Goal: Task Accomplishment & Management: Complete application form

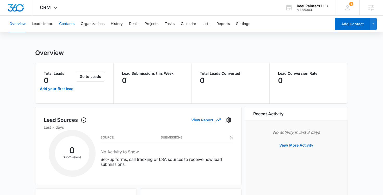
click at [68, 23] on button "Contacts" at bounding box center [66, 24] width 15 height 17
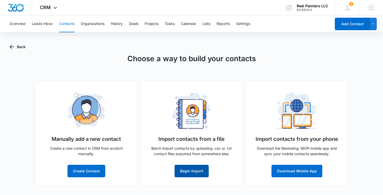
click at [198, 171] on button "Begin Import" at bounding box center [192, 171] width 34 height 13
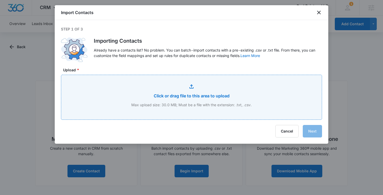
click at [190, 88] on input "Upload *" at bounding box center [191, 97] width 261 height 45
type input "C:\fakepath\Clients.csv"
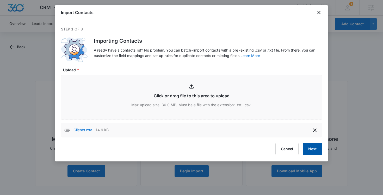
click at [313, 151] on button "Next" at bounding box center [312, 149] width 19 height 13
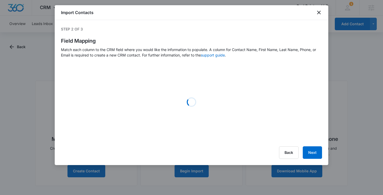
select select "name"
select select "185"
select select "ipAddress"
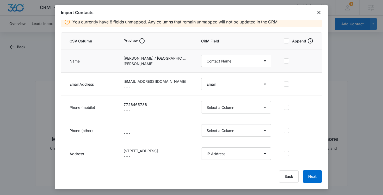
scroll to position [52, 0]
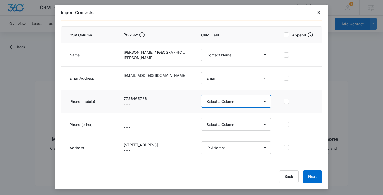
click at [234, 99] on select "Select a Column Address/City Address/Country Address/State Address/Street Addre…" at bounding box center [236, 101] width 70 height 13
select select "184"
click at [201, 95] on select "Select a Column Address/City Address/Country Address/State Address/Street Addre…" at bounding box center [236, 101] width 70 height 13
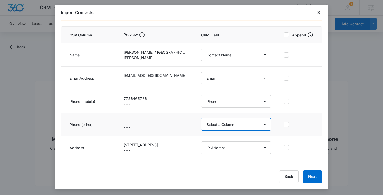
click at [239, 124] on select "Select a Column Address/City Address/Country Address/State Address/Street Addre…" at bounding box center [236, 124] width 70 height 13
select select "286"
click at [201, 118] on select "Select a Column Address/City Address/Country Address/State Address/Street Addre…" at bounding box center [236, 124] width 70 height 13
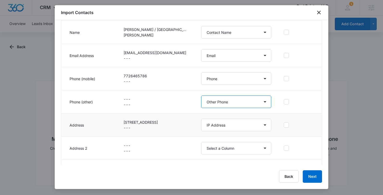
scroll to position [77, 0]
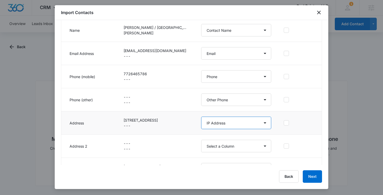
click at [226, 120] on select "Select a Column Address/City Address/Country Address/State Address/Street Addre…" at bounding box center [236, 123] width 70 height 13
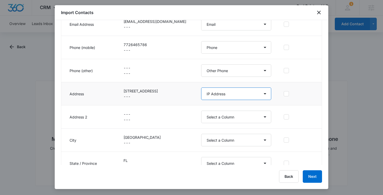
scroll to position [105, 0]
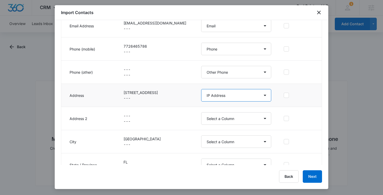
click at [243, 96] on select "Select a Column Address/City Address/Country Address/State Address/Street Addre…" at bounding box center [236, 95] width 70 height 13
select select "187"
click at [201, 89] on select "Select a Column Address/City Address/Country Address/State Address/Street Addre…" at bounding box center [236, 95] width 70 height 13
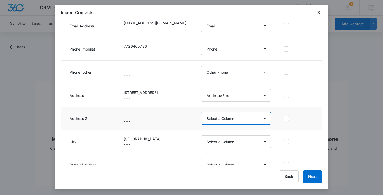
click at [226, 119] on select "Select a Column Address/City Address/Country Address/State Address/Street Addre…" at bounding box center [236, 118] width 70 height 13
select select "321"
click at [201, 112] on select "Select a Column Address/City Address/Country Address/State Address/Street Addre…" at bounding box center [236, 118] width 70 height 13
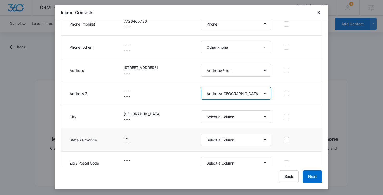
scroll to position [130, 0]
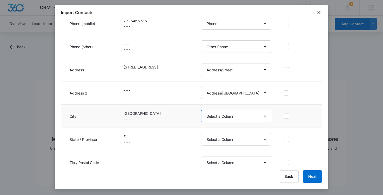
click at [225, 118] on select "Select a Column Address/City Address/Country Address/State Address/Street Addre…" at bounding box center [236, 116] width 70 height 13
select select "188"
click at [201, 110] on select "Select a Column Address/City Address/Country Address/State Address/Street Addre…" at bounding box center [236, 116] width 70 height 13
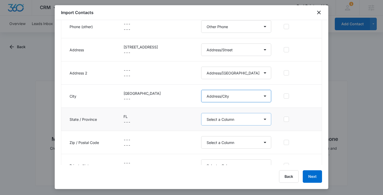
scroll to position [151, 0]
click at [235, 121] on select "Select a Column Address/City Address/Country Address/State Address/Street Addre…" at bounding box center [236, 119] width 70 height 13
select select "189"
click at [201, 113] on select "Select a Column Address/City Address/Country Address/State Address/Street Addre…" at bounding box center [236, 119] width 70 height 13
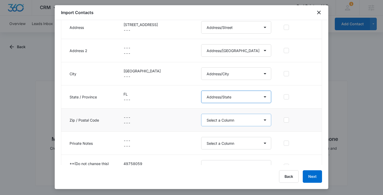
scroll to position [176, 0]
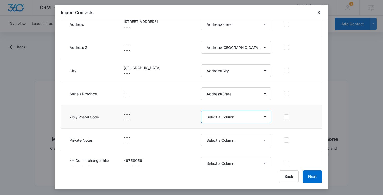
click at [239, 115] on select "Select a Column Address/City Address/Country Address/State Address/Street Addre…" at bounding box center [236, 117] width 70 height 13
select select "190"
click at [201, 111] on select "Select a Column Address/City Address/Country Address/State Address/Street Addre…" at bounding box center [236, 117] width 70 height 13
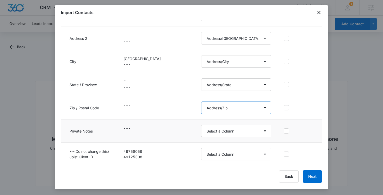
scroll to position [186, 0]
click at [218, 132] on select "Select a Column Address/City Address/Country Address/State Address/Street Addre…" at bounding box center [236, 130] width 70 height 13
select select "300"
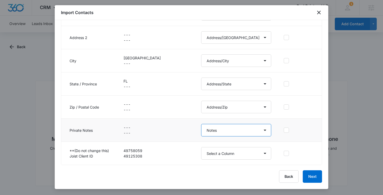
click at [201, 124] on select "Select a Column Address/City Address/Country Address/State Address/Street Addre…" at bounding box center [236, 130] width 70 height 13
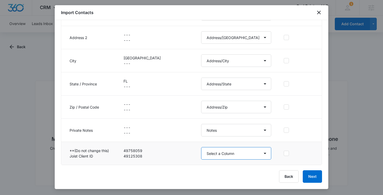
click at [228, 154] on select "Select a Column Address/City Address/Country Address/State Address/Street Addre…" at bounding box center [236, 153] width 70 height 13
select select "externalid"
click at [201, 147] on select "Select a Column Address/City Address/Country Address/State Address/Street Addre…" at bounding box center [236, 153] width 70 height 13
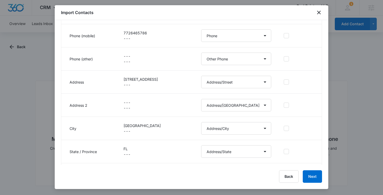
scroll to position [170, 0]
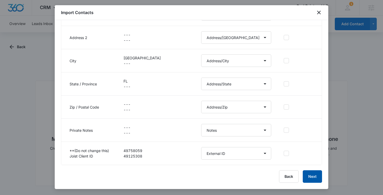
click at [312, 177] on button "Next" at bounding box center [312, 177] width 19 height 13
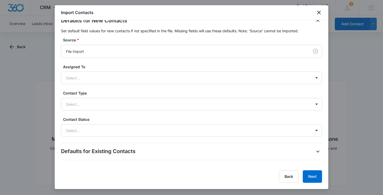
scroll to position [149, 0]
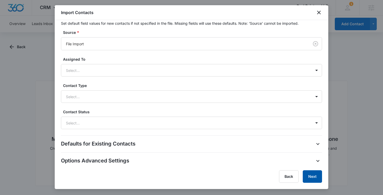
click at [316, 176] on button "Next" at bounding box center [312, 177] width 19 height 13
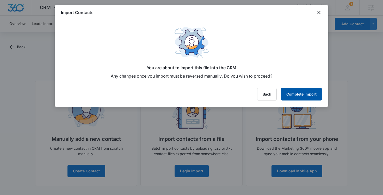
click at [304, 96] on button "Complete Import" at bounding box center [301, 94] width 41 height 13
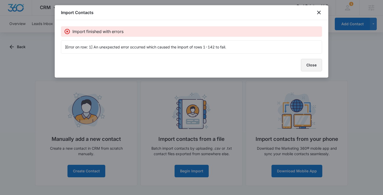
click at [314, 65] on button "Close" at bounding box center [311, 65] width 21 height 13
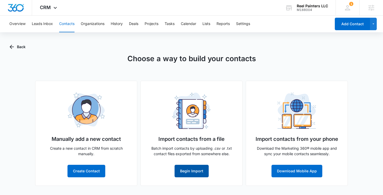
click at [188, 169] on button "Begin Import" at bounding box center [192, 171] width 34 height 13
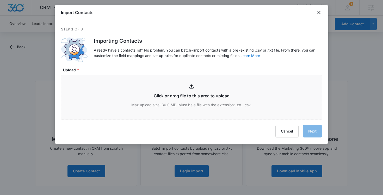
click at [331, 60] on div at bounding box center [191, 97] width 383 height 195
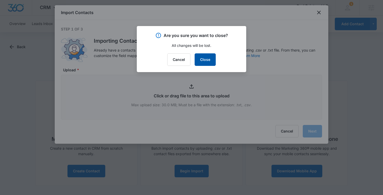
click at [209, 59] on button "Close" at bounding box center [205, 59] width 21 height 13
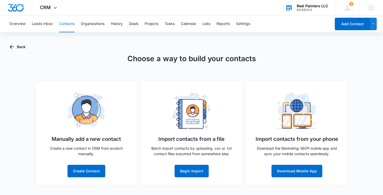
click at [319, 8] on div "M188004" at bounding box center [312, 10] width 31 height 4
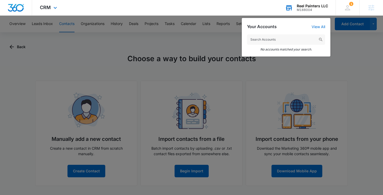
click at [268, 39] on input "text" at bounding box center [286, 39] width 78 height 10
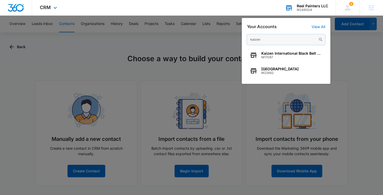
drag, startPoint x: 271, startPoint y: 41, endPoint x: 243, endPoint y: 41, distance: 27.7
click at [243, 41] on div "kaizen Kaizen International Black Belt Academy M17087 Kaizen Academy M23462" at bounding box center [286, 56] width 89 height 55
paste input "M339883"
type input "M339883"
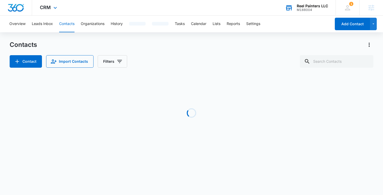
click at [308, 7] on div "Reel Painters LLC" at bounding box center [312, 6] width 31 height 4
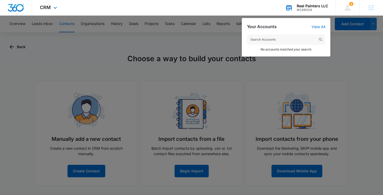
click at [286, 41] on input "text" at bounding box center [286, 39] width 78 height 10
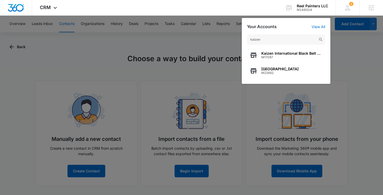
type input "kaizen"
click at [205, 65] on div at bounding box center [191, 97] width 383 height 195
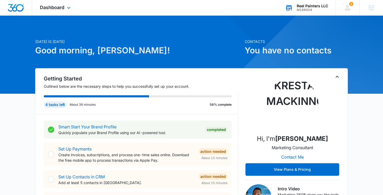
click at [304, 10] on div "M188004" at bounding box center [312, 10] width 31 height 4
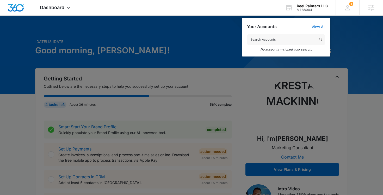
click at [350, 59] on div at bounding box center [191, 97] width 383 height 195
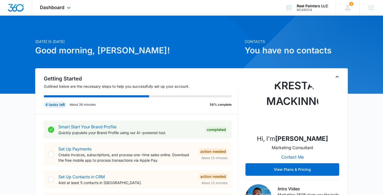
click at [66, 11] on div "Dashboard Apps Reputation Websites Forms CRM Email Social Content Ads Intellige…" at bounding box center [56, 7] width 48 height 15
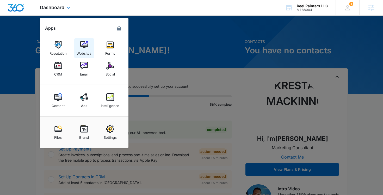
click at [85, 48] on img at bounding box center [84, 45] width 8 height 8
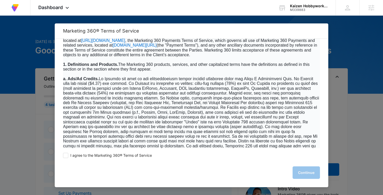
scroll to position [154, 0]
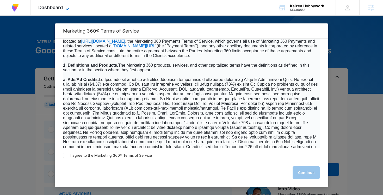
click at [62, 9] on span "Dashboard" at bounding box center [50, 7] width 25 height 5
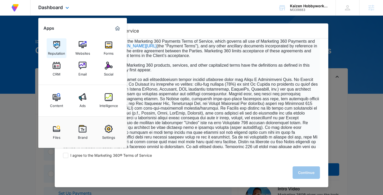
click at [58, 46] on img at bounding box center [57, 45] width 8 height 8
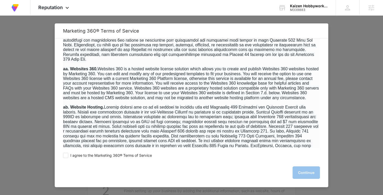
scroll to position [1209, 0]
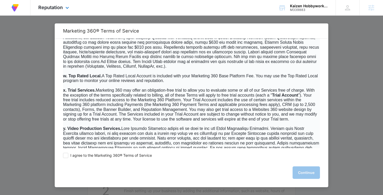
click at [13, 5] on img at bounding box center [14, 7] width 9 height 9
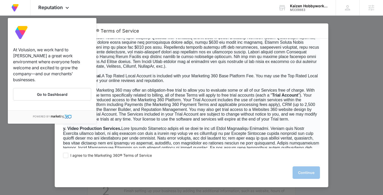
click at [7, 40] on div at bounding box center [191, 97] width 383 height 195
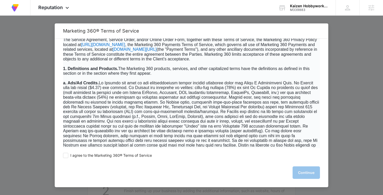
scroll to position [0, 0]
